Goal: Task Accomplishment & Management: Use online tool/utility

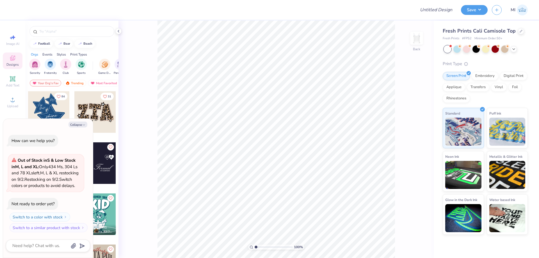
type textarea "x"
click at [431, 9] on input "Design Title" at bounding box center [429, 9] width 55 height 11
paste input "FPS239882"
type input "FPS239882"
type textarea "x"
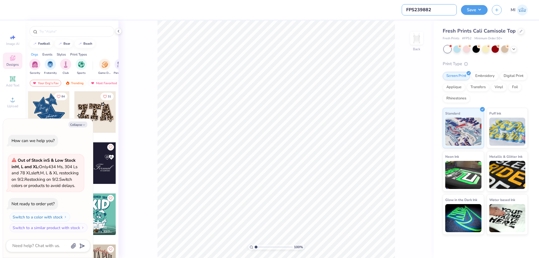
type input "FPS239882"
click at [354, 16] on div at bounding box center [213, 10] width 396 height 20
drag, startPoint x: 81, startPoint y: 116, endPoint x: 91, endPoint y: 124, distance: 12.7
click at [81, 122] on button "Collapse" at bounding box center [77, 125] width 19 height 6
type textarea "x"
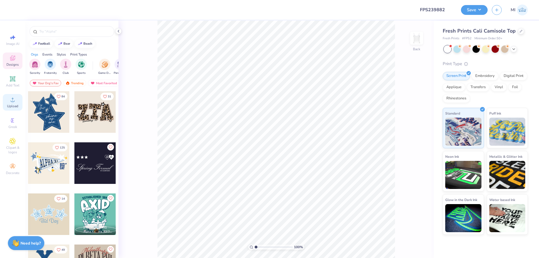
click at [18, 106] on span "Upload" at bounding box center [12, 106] width 11 height 4
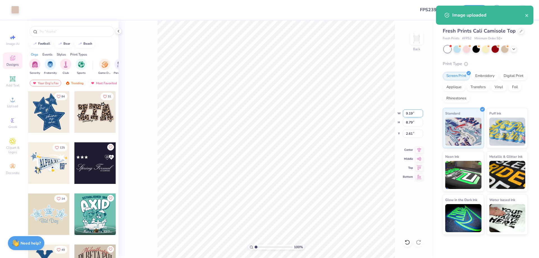
click at [411, 111] on input "9.19" at bounding box center [413, 113] width 20 height 8
type input "7.00"
type input "6.69"
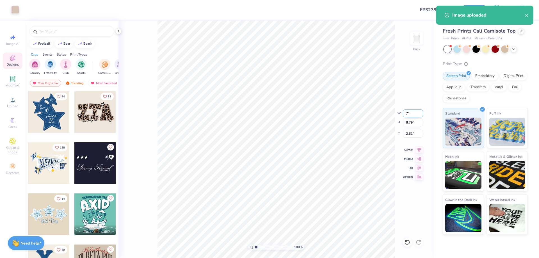
type input "3.65"
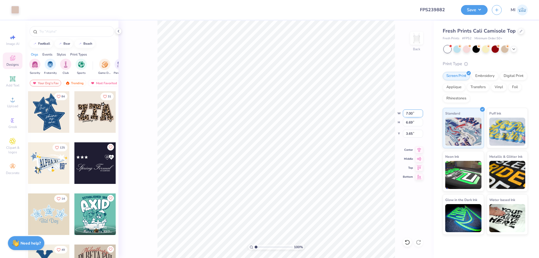
drag, startPoint x: 417, startPoint y: 113, endPoint x: 392, endPoint y: 109, distance: 25.3
click at [403, 109] on input "7.00" at bounding box center [413, 113] width 20 height 8
type input "5.00"
type input "4.78"
click at [413, 132] on input "4.61" at bounding box center [413, 134] width 20 height 8
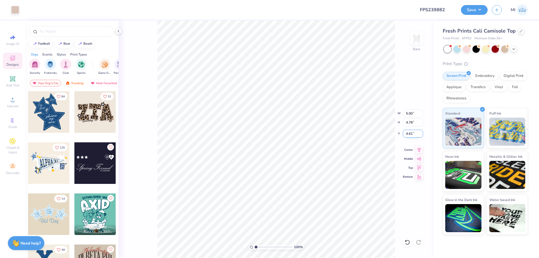
click at [413, 132] on input "4.61" at bounding box center [413, 134] width 20 height 8
click at [413, 132] on input "2" at bounding box center [413, 134] width 20 height 8
type input "2.00"
click at [473, 5] on button "Save" at bounding box center [474, 9] width 27 height 10
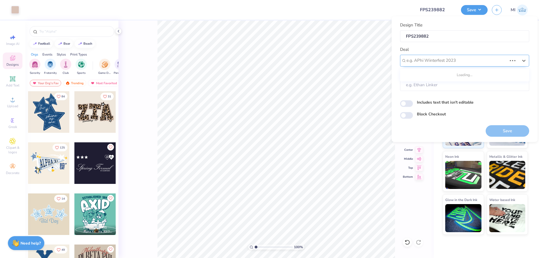
click at [471, 57] on div "e.g. APhi Winterfest 2023" at bounding box center [457, 60] width 102 height 9
click at [468, 72] on div "Design Tool Gallery" at bounding box center [464, 75] width 125 height 9
type input "Design Tool Gallery"
type input "Design Tool Gallery User"
drag, startPoint x: 494, startPoint y: 121, endPoint x: 496, endPoint y: 124, distance: 3.8
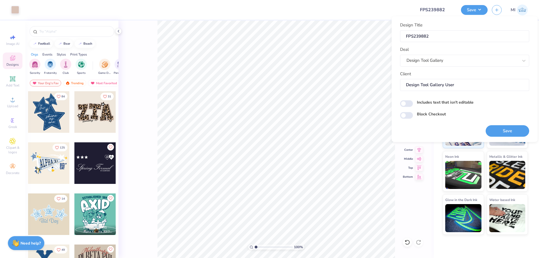
click at [495, 122] on div "Save" at bounding box center [508, 128] width 44 height 18
click at [500, 130] on button "Save" at bounding box center [508, 131] width 44 height 12
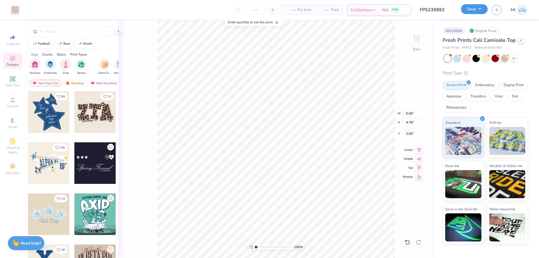
click at [481, 8] on button "Save" at bounding box center [474, 9] width 27 height 10
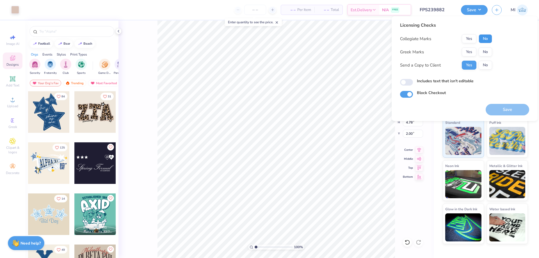
click at [485, 38] on button "No" at bounding box center [485, 38] width 13 height 9
click at [473, 47] on div "Collegiate Marks Yes No Greek Marks Yes No Send a Copy to Client Yes No" at bounding box center [446, 51] width 92 height 35
click at [463, 52] on button "Yes" at bounding box center [469, 51] width 15 height 9
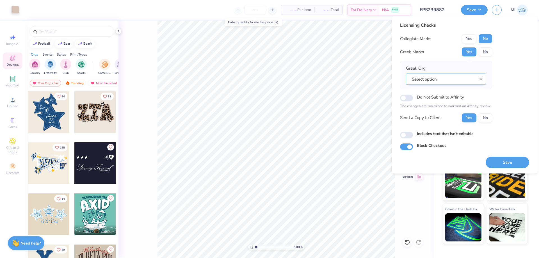
drag, startPoint x: 474, startPoint y: 76, endPoint x: 469, endPoint y: 83, distance: 8.9
click at [474, 76] on button "Select option" at bounding box center [446, 80] width 80 height 12
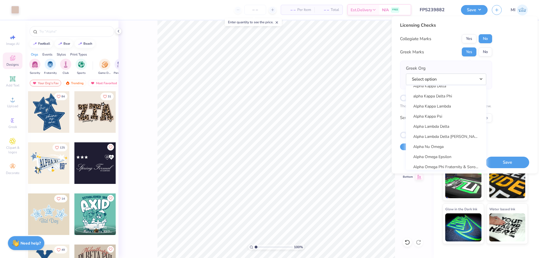
scroll to position [303, 0]
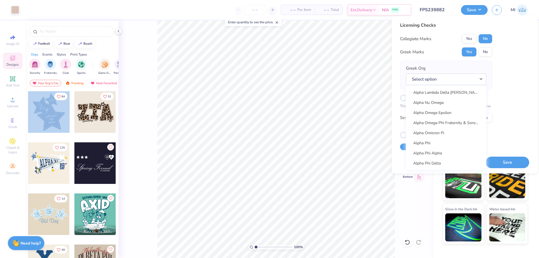
click at [424, 138] on div "Acacia Actuarial Society [PERSON_NAME] Society Adelphikos Aero Design Team Agar…" at bounding box center [446, 128] width 80 height 84
click at [424, 142] on link "Alpha Phi" at bounding box center [446, 142] width 76 height 9
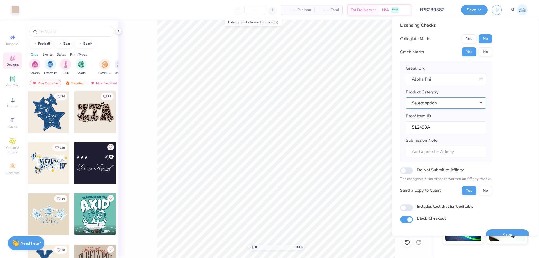
click at [449, 108] on button "Select option" at bounding box center [446, 103] width 80 height 12
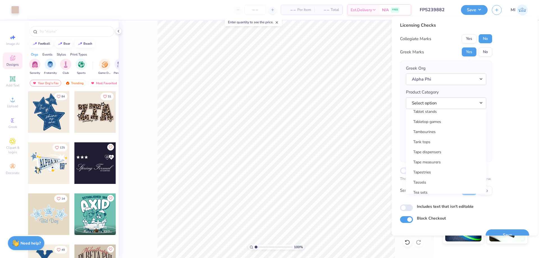
scroll to position [9041, 0]
click at [434, 156] on link "Tank tops" at bounding box center [446, 159] width 76 height 9
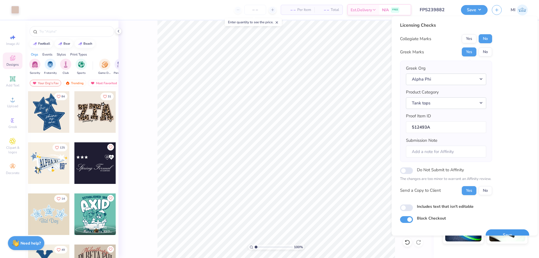
click at [509, 232] on button "Save" at bounding box center [508, 235] width 44 height 12
